Goal: Check status

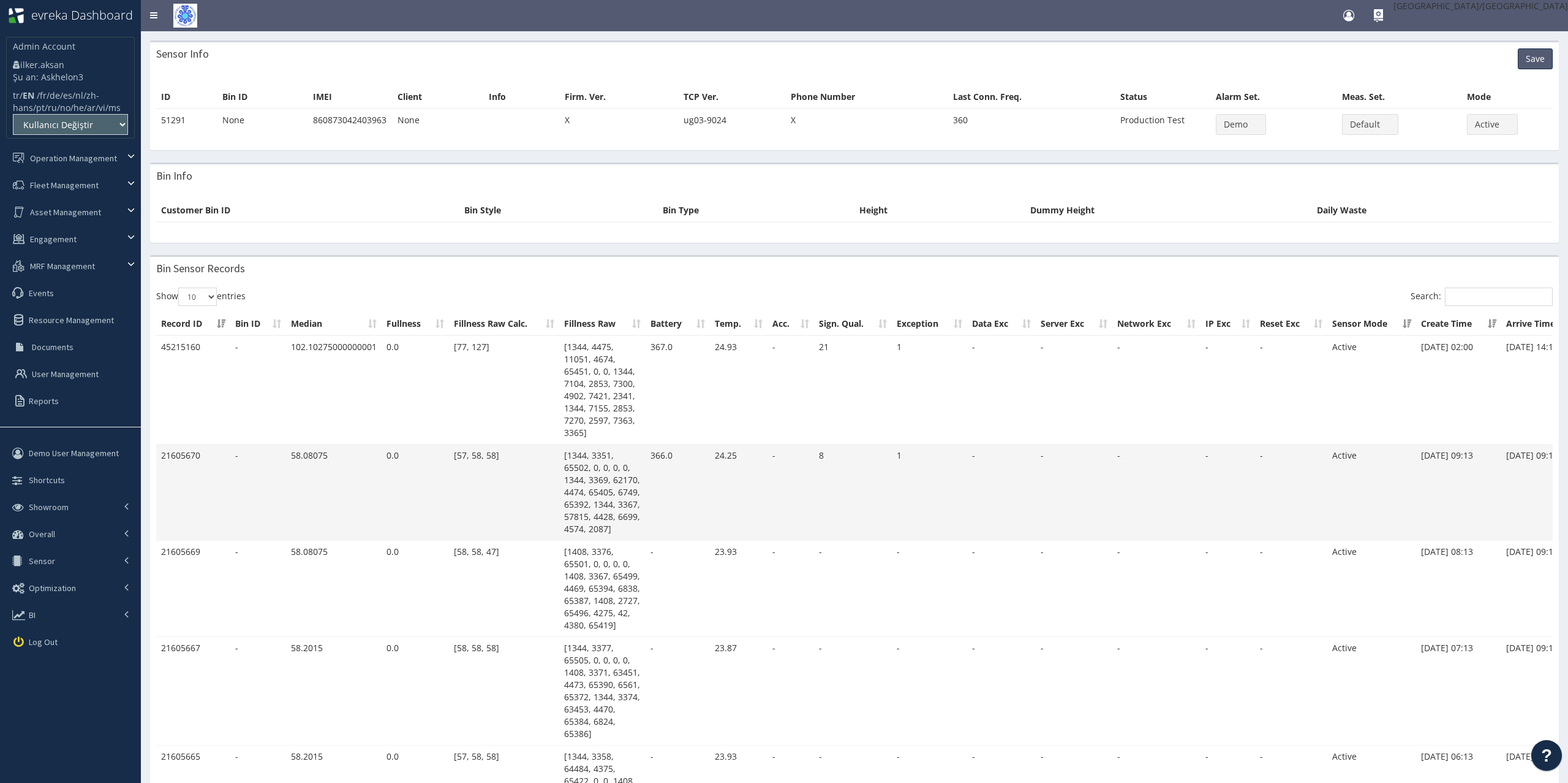
scroll to position [0, 110]
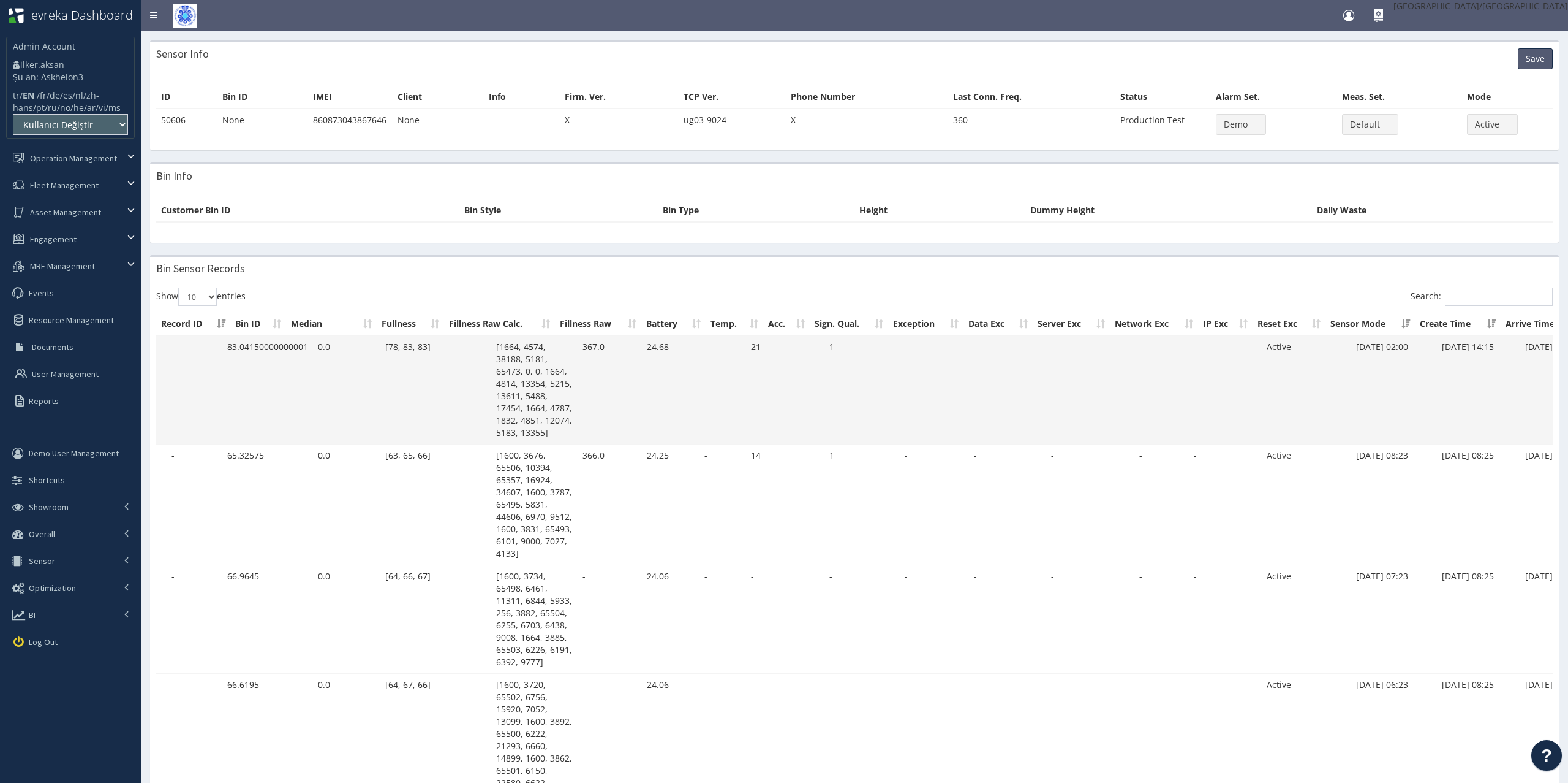
scroll to position [0, 110]
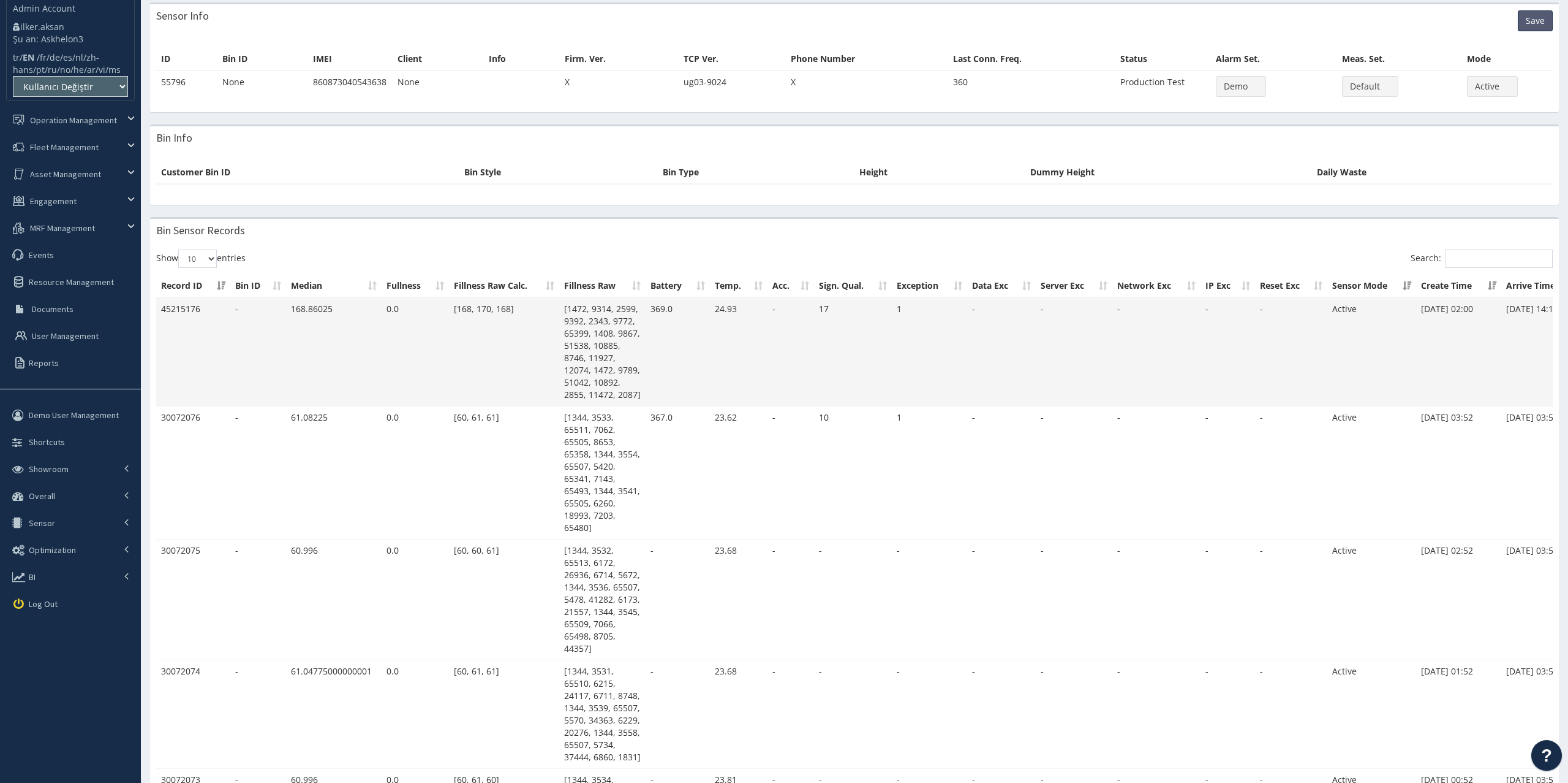
scroll to position [44, 0]
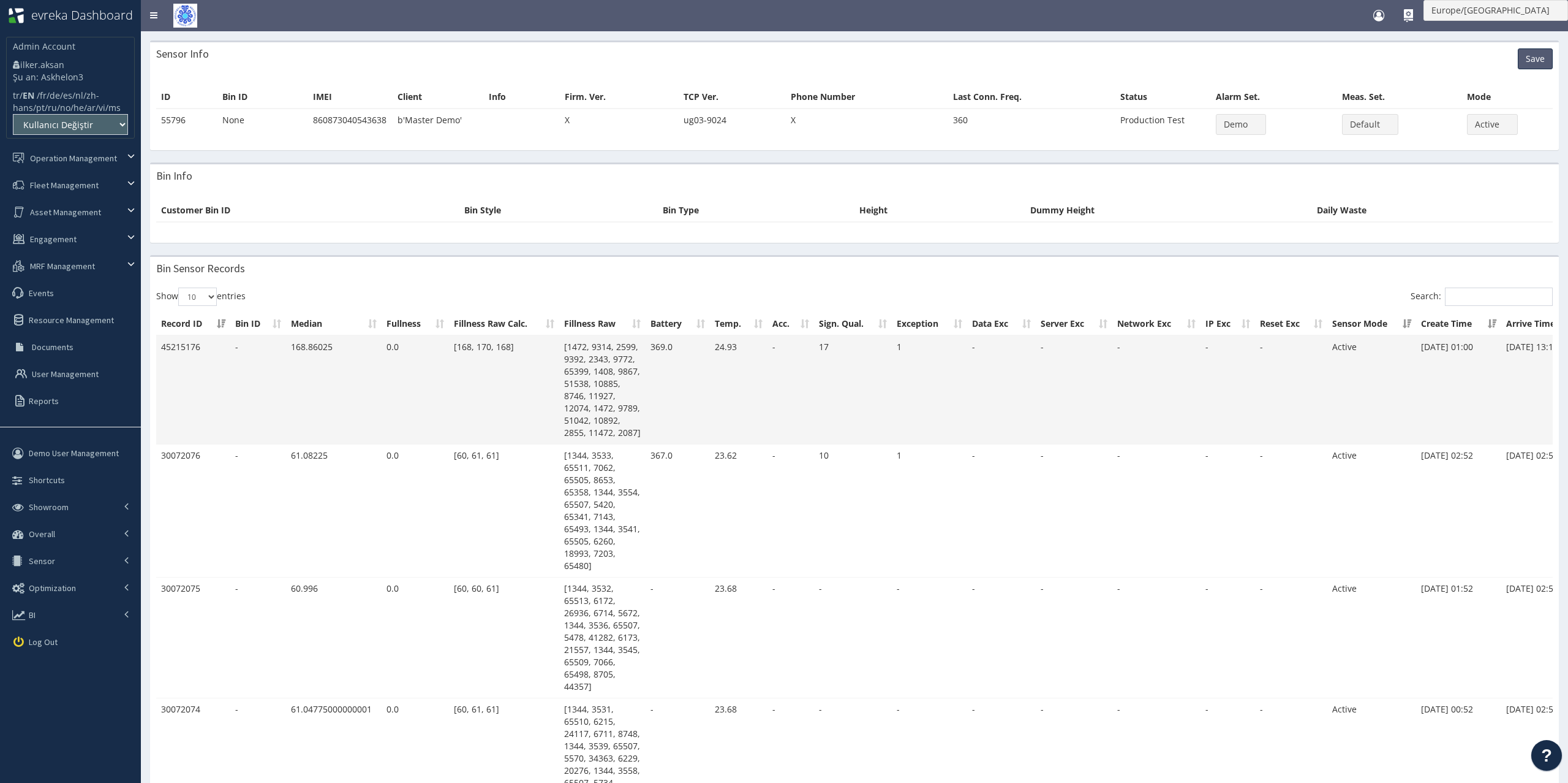
scroll to position [0, 110]
